Goal: Transaction & Acquisition: Purchase product/service

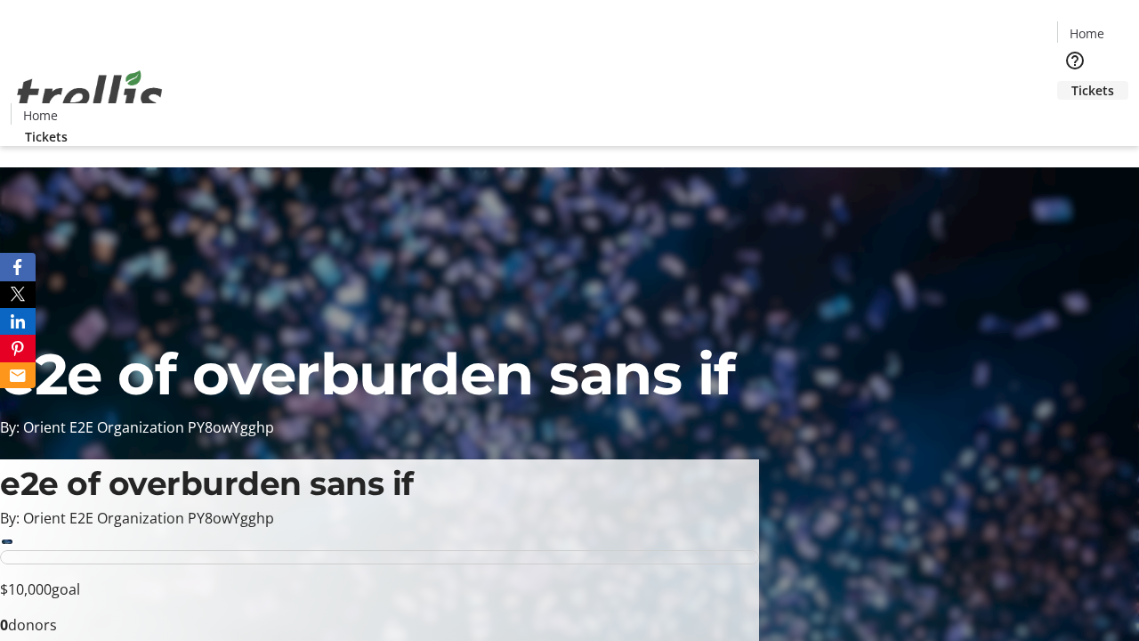
click at [1071, 81] on span "Tickets" at bounding box center [1092, 90] width 43 height 19
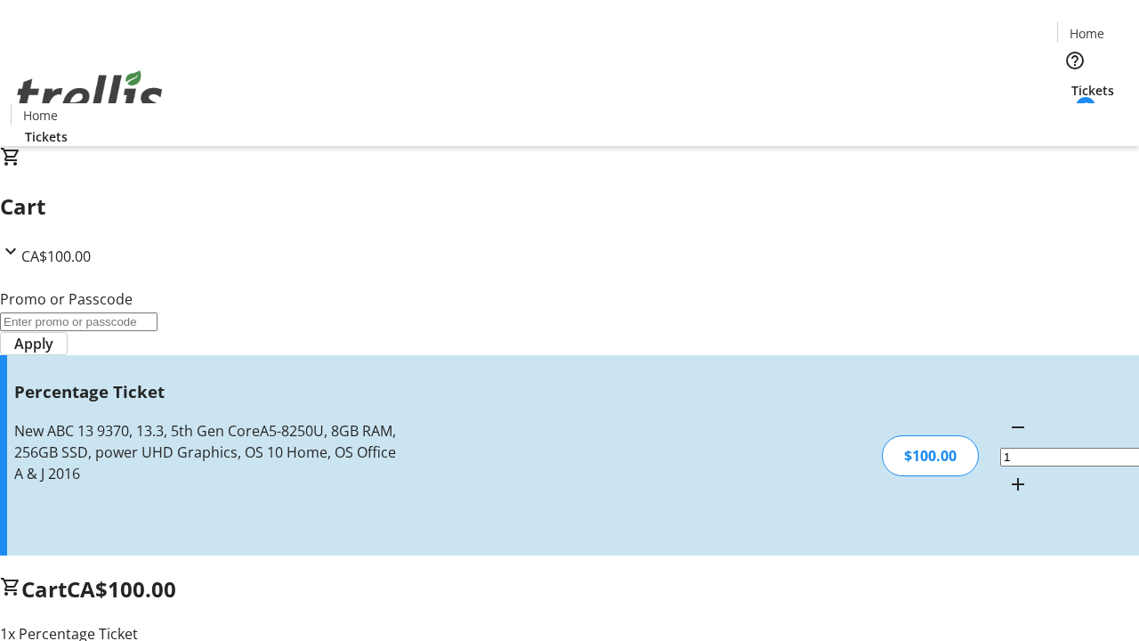
type input "FOO"
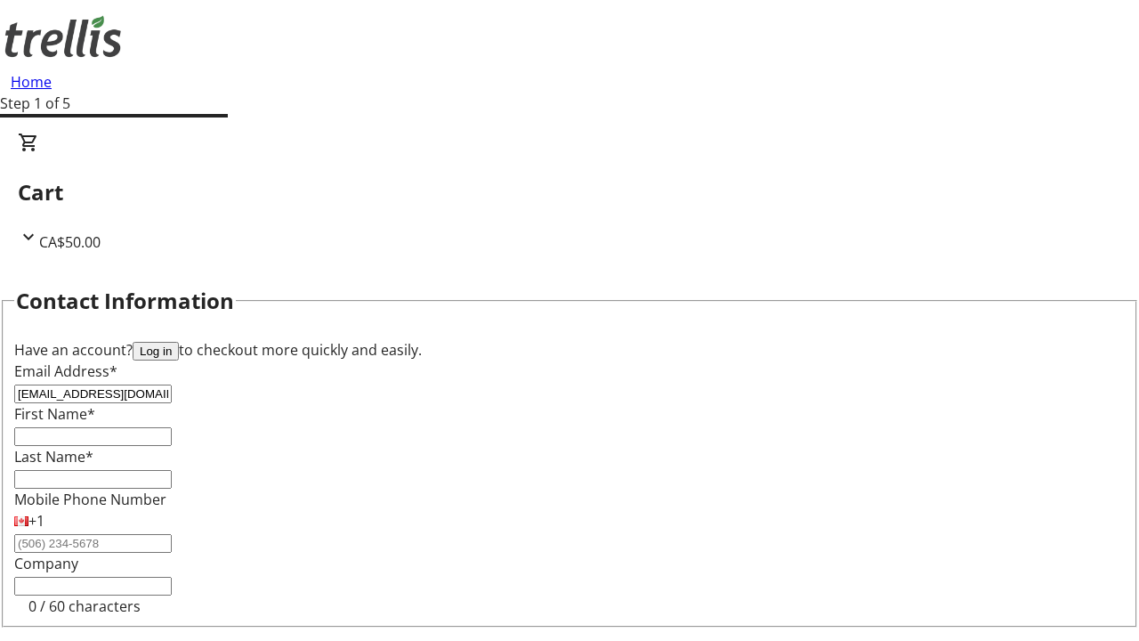
type input "[EMAIL_ADDRESS][DOMAIN_NAME]"
type input "[PERSON_NAME]"
type input "Crooks"
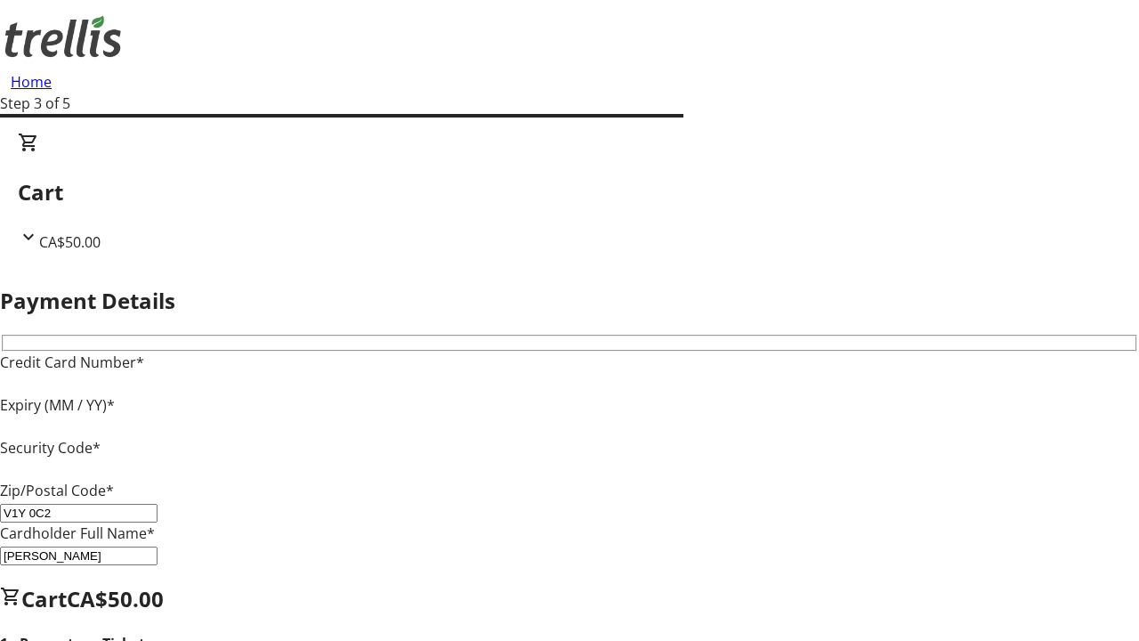
type input "V1Y 0C2"
